Goal: Check status

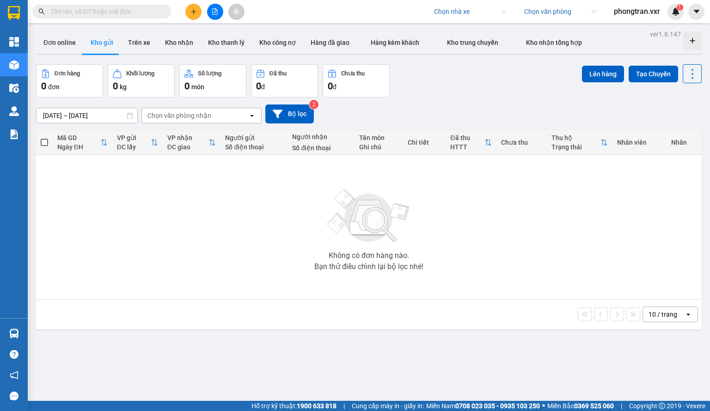
click at [114, 285] on div "Không có đơn hàng nào. Bạn thử điều chỉnh lại bộ lọc nhé!" at bounding box center [369, 227] width 656 height 139
click at [455, 12] on input "search" at bounding box center [467, 12] width 66 height 14
type input "viet tan"
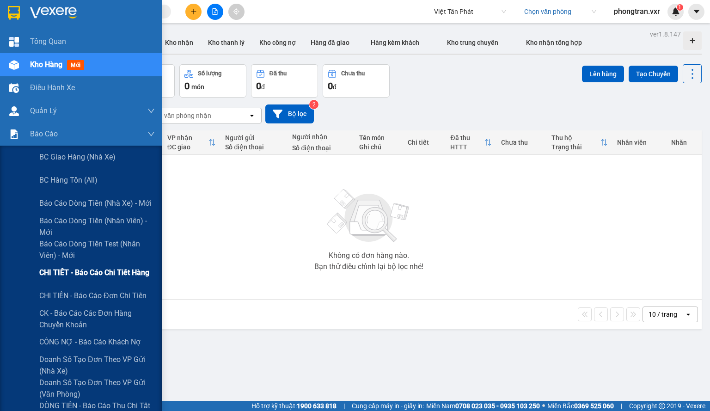
click at [87, 276] on span "CHI TIẾT - Báo cáo chi tiết hàng" at bounding box center [94, 273] width 110 height 12
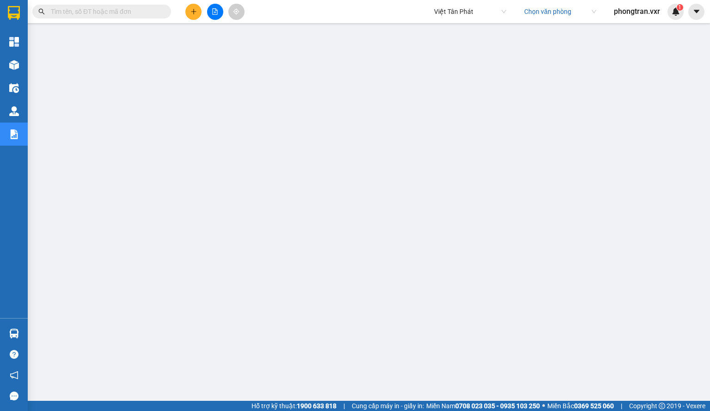
click at [466, 11] on span "Việt Tân Phát" at bounding box center [470, 12] width 72 height 14
type input "minh quoc"
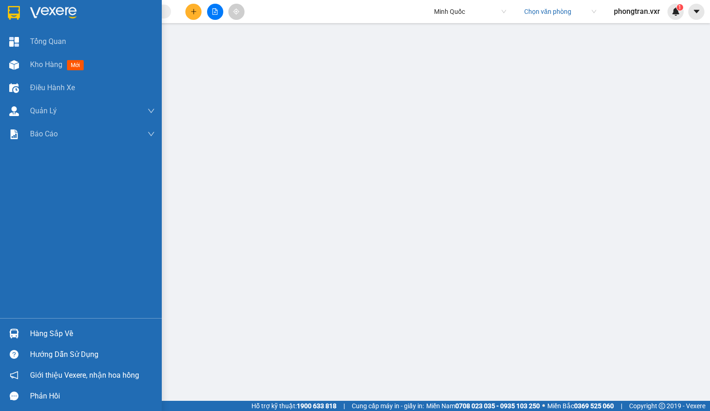
click at [0, 225] on div "Tổng Quan Kho hàng mới Điều hành xe Quản Lý Quản lý thu hộ Quản lý chuyến Quản …" at bounding box center [81, 174] width 162 height 288
